Goal: Transaction & Acquisition: Purchase product/service

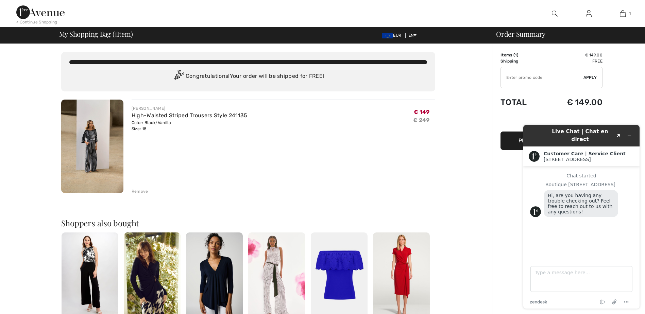
click at [449, 139] on div "You are only € 0.00 away from FREE SHIPPING! Continue Shopping > Congratulation…" at bounding box center [248, 261] width 488 height 435
click at [513, 140] on button "Proceed to Checkout" at bounding box center [552, 141] width 102 height 18
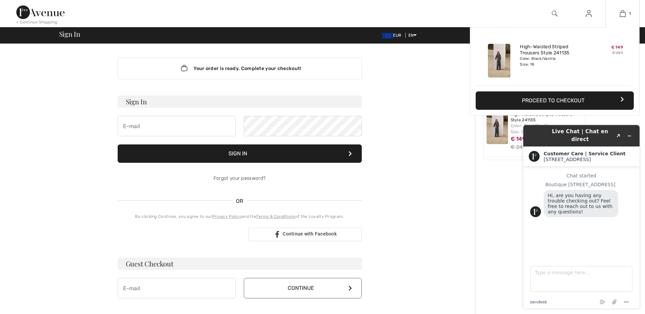
click at [572, 102] on button "Proceed to Checkout" at bounding box center [555, 101] width 158 height 18
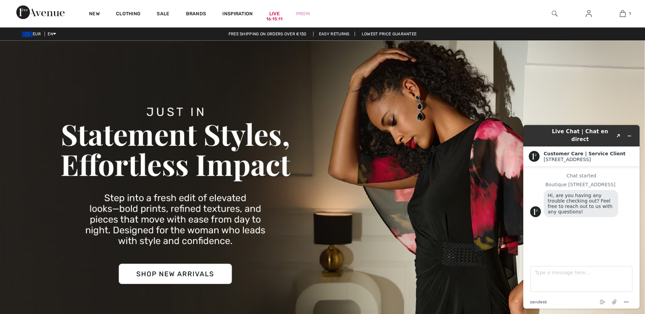
click at [590, 12] on img at bounding box center [589, 14] width 6 height 8
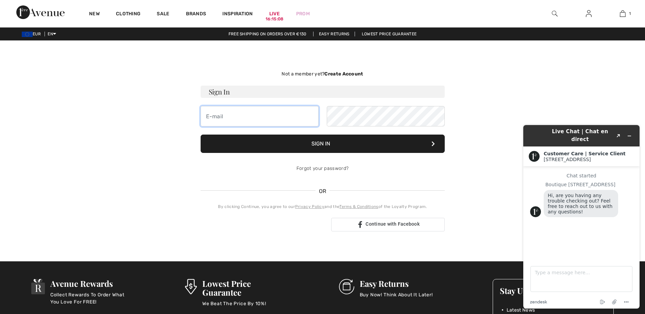
click at [249, 112] on input "email" at bounding box center [260, 116] width 118 height 20
type input "millis.aminutms@gmail.com"
click at [308, 144] on button "Sign In" at bounding box center [323, 144] width 244 height 18
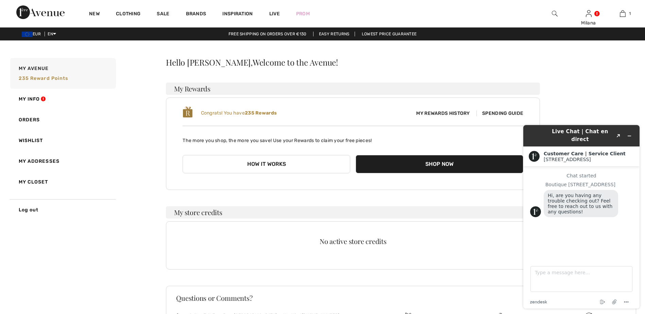
click at [278, 167] on button "How it works" at bounding box center [267, 164] width 168 height 18
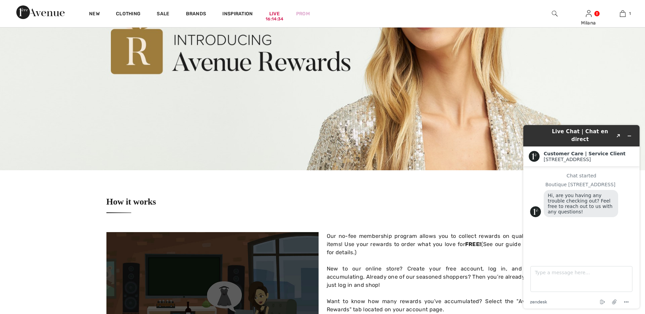
scroll to position [102, 0]
